Goal: Check status: Check status

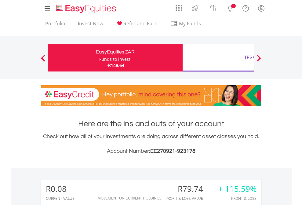
scroll to position [59, 96]
click at [99, 58] on div "Funds to invest:" at bounding box center [115, 59] width 32 height 6
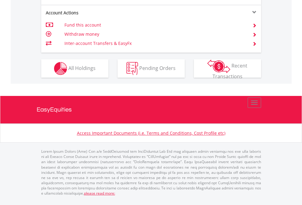
scroll to position [574, 0]
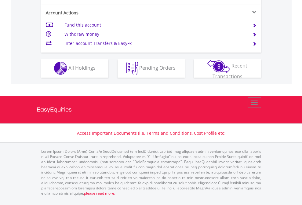
scroll to position [572, 0]
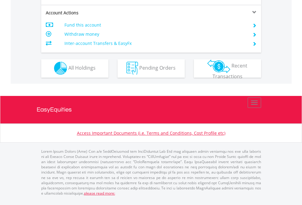
scroll to position [572, 0]
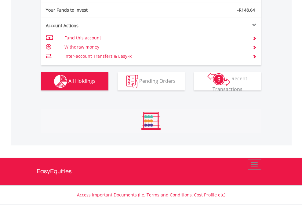
scroll to position [59, 96]
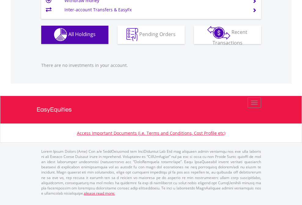
scroll to position [605, 0]
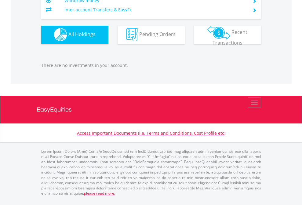
scroll to position [59, 96]
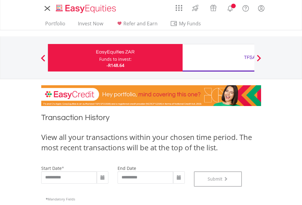
scroll to position [248, 0]
click at [219, 58] on div "TFSA" at bounding box center [250, 57] width 127 height 9
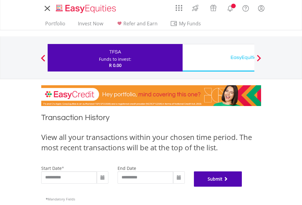
click at [242, 187] on button "Submit" at bounding box center [218, 179] width 48 height 15
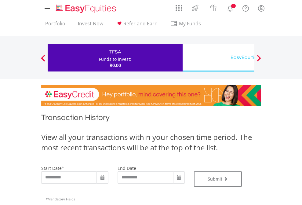
click at [219, 58] on div "EasyEquities USD" at bounding box center [250, 57] width 127 height 9
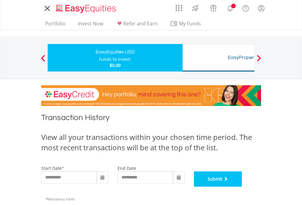
click at [242, 187] on button "Submit" at bounding box center [218, 179] width 48 height 15
